Goal: Information Seeking & Learning: Find specific fact

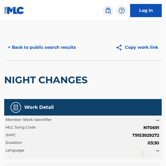
click at [66, 46] on button "< Back to public search results" at bounding box center [42, 47] width 76 height 13
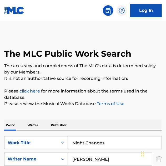
scroll to position [53, 0]
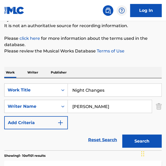
click at [98, 89] on input "Night Changes" at bounding box center [115, 90] width 94 height 13
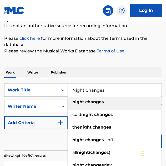
paste input "Out Of My System"
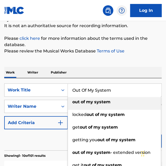
type input "Out Of My System"
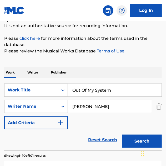
click at [124, 106] on input "[PERSON_NAME]" at bounding box center [110, 106] width 84 height 13
paste input "[PERSON_NAME]"
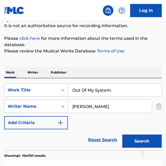
type input "[PERSON_NAME]"
click at [130, 142] on button "Search" at bounding box center [142, 141] width 40 height 13
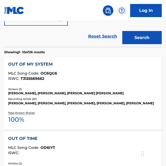
scroll to position [160, 0]
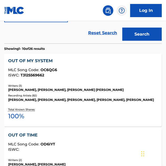
click at [36, 61] on div "OUT OF MY SYSTEM" at bounding box center [83, 61] width 150 height 6
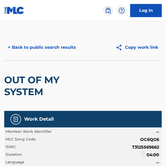
click at [59, 49] on button "< Back to public search results" at bounding box center [42, 47] width 76 height 13
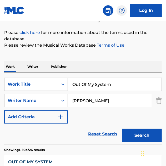
scroll to position [60, 0]
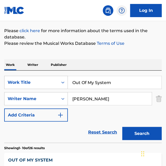
click at [99, 86] on input "Out Of My System" at bounding box center [115, 82] width 94 height 13
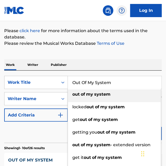
paste input "Paradise"
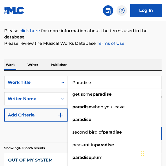
type input "Paradise"
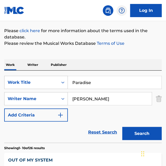
click at [127, 62] on div "Work Writer Publisher" at bounding box center [83, 64] width 158 height 11
click at [110, 99] on input "[PERSON_NAME]" at bounding box center [110, 98] width 84 height 13
type input "[PERSON_NAME]"
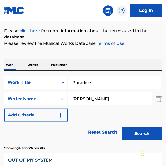
click at [122, 127] on button "Search" at bounding box center [142, 133] width 40 height 13
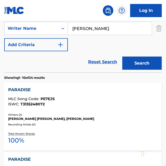
scroll to position [139, 0]
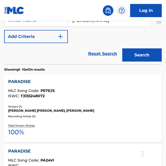
click at [50, 109] on div "[PERSON_NAME] [PERSON_NAME], [PERSON_NAME]" at bounding box center [83, 110] width 150 height 5
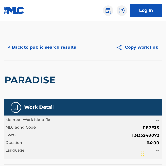
click at [56, 46] on button "< Back to public search results" at bounding box center [42, 47] width 76 height 13
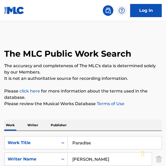
click at [122, 142] on input "Paradise" at bounding box center [115, 142] width 94 height 13
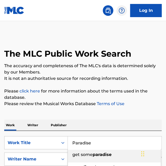
paste input "erfect Now"
type input "Perfect Now"
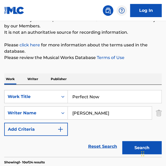
scroll to position [53, 0]
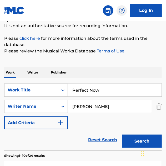
click at [119, 107] on input "[PERSON_NAME]" at bounding box center [110, 106] width 84 height 13
type input "[PERSON_NAME]"
click at [122, 135] on button "Search" at bounding box center [142, 141] width 40 height 13
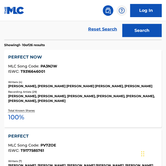
scroll to position [164, 0]
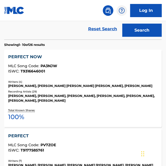
click at [90, 84] on div "[PERSON_NAME], [PERSON_NAME] [PERSON_NAME] [PERSON_NAME], [PERSON_NAME]" at bounding box center [83, 86] width 150 height 5
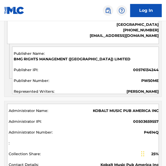
scroll to position [547, 0]
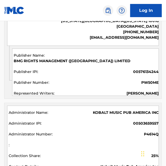
drag, startPoint x: 120, startPoint y: 110, endPoint x: 99, endPoint y: 97, distance: 24.3
click at [99, 97] on div "Admin Original Publisher Connecting Line Publisher Name Publisher IPI Publisher…" at bounding box center [82, 72] width 157 height 53
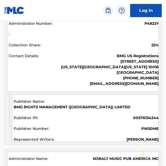
scroll to position [500, 0]
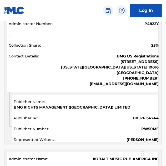
drag, startPoint x: 99, startPoint y: 97, endPoint x: 74, endPoint y: 94, distance: 25.0
click at [74, 95] on div "BMG RIGHTS MANAGEMENT (UK) LIMITED 00576134244 PW50ME [PERSON_NAME]" at bounding box center [85, 118] width 147 height 47
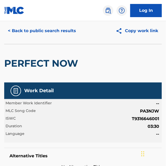
scroll to position [0, 0]
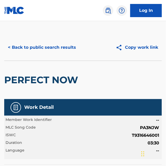
click at [59, 49] on button "< Back to public search results" at bounding box center [42, 47] width 76 height 13
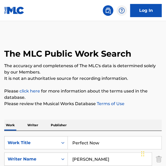
click at [96, 145] on input "Perfect Now" at bounding box center [115, 142] width 94 height 13
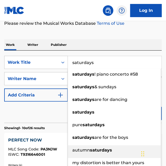
scroll to position [81, 0]
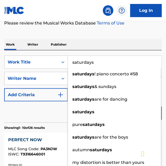
type input "saturdays"
click at [42, 109] on div "Reset Search Search" at bounding box center [83, 111] width 158 height 21
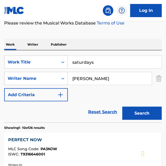
click at [136, 115] on button "Search" at bounding box center [142, 113] width 40 height 13
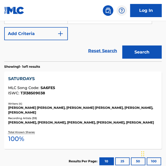
scroll to position [146, 0]
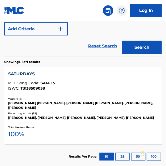
click at [33, 74] on div "SATURDAYS" at bounding box center [83, 74] width 150 height 6
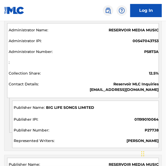
scroll to position [609, 0]
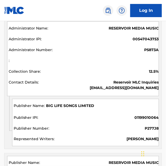
click at [131, 122] on div "BIG LIFE SONGS LIMITED 01199010064 P277J8 [PERSON_NAME]" at bounding box center [85, 122] width 147 height 47
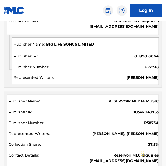
scroll to position [670, 0]
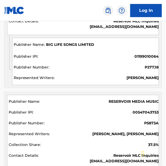
click at [106, 62] on div "BIG LIFE SONGS LIMITED 01199010064 P277J8 [PERSON_NAME]" at bounding box center [85, 61] width 147 height 47
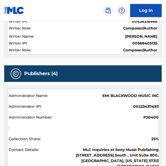
scroll to position [0, 0]
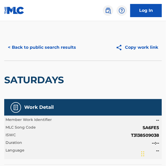
click at [51, 49] on button "< Back to public search results" at bounding box center [42, 47] width 76 height 13
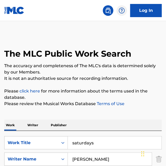
click at [95, 142] on input "saturdays" at bounding box center [115, 142] width 94 height 13
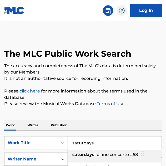
paste input "We Made It"
type input "We Made It"
click at [126, 106] on p "Please review the Musical Works Database Terms of Use" at bounding box center [83, 104] width 158 height 6
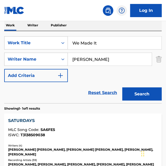
scroll to position [101, 0]
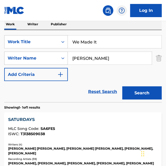
click at [141, 93] on button "Search" at bounding box center [142, 92] width 40 height 13
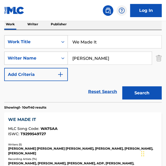
scroll to position [127, 0]
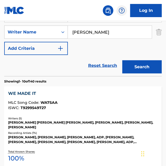
click at [23, 95] on div "WE MADE IT" at bounding box center [83, 93] width 150 height 6
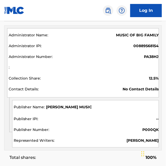
scroll to position [799, 0]
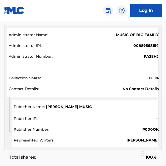
click at [119, 112] on div "[PERSON_NAME] MUSIC -- P000QK [PERSON_NAME]" at bounding box center [85, 123] width 147 height 47
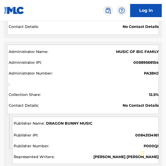
scroll to position [659, 0]
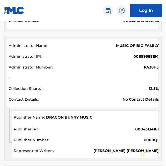
click at [106, 111] on div "DRAGON BUNNY MUSIC 00843134161 P000QI [PERSON_NAME] [PERSON_NAME]" at bounding box center [85, 134] width 147 height 47
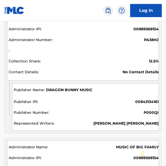
scroll to position [686, 0]
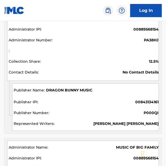
drag, startPoint x: 105, startPoint y: 117, endPoint x: 81, endPoint y: 107, distance: 26.4
click at [81, 107] on div "DRAGON BUNNY MUSIC 00843134161 P000QI [PERSON_NAME] [PERSON_NAME]" at bounding box center [85, 106] width 147 height 47
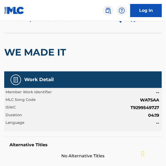
scroll to position [0, 0]
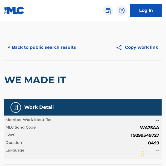
click at [64, 48] on button "< Back to public search results" at bounding box center [42, 47] width 76 height 13
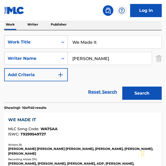
scroll to position [100, 0]
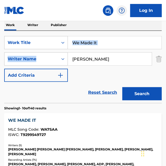
drag, startPoint x: 107, startPoint y: 49, endPoint x: 105, endPoint y: 44, distance: 5.3
click at [105, 44] on div "SearchWithCriteriae0c3a33d-d6fc-4f07-8292-ef05e0989ef3 Work Title We Made It Se…" at bounding box center [83, 59] width 158 height 46
click at [105, 44] on input "We Made It" at bounding box center [115, 42] width 94 height 13
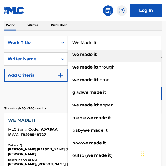
paste input "here Do Broken Hearts Go"
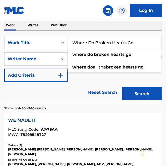
type input "Where Do Broken Hearts Go"
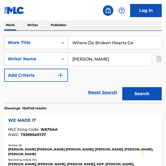
click at [77, 91] on div "Reset Search Search" at bounding box center [83, 92] width 158 height 21
click at [108, 57] on input "[PERSON_NAME]" at bounding box center [110, 59] width 84 height 13
type input "styles"
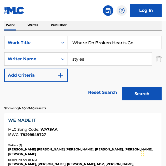
click at [138, 91] on button "Search" at bounding box center [142, 93] width 40 height 13
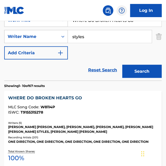
scroll to position [123, 0]
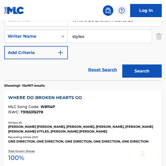
click at [76, 95] on div "WHERE DO BROKEN HEARTS GO" at bounding box center [83, 98] width 150 height 6
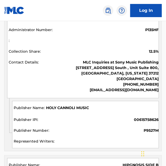
scroll to position [426, 0]
